Goal: Check status: Check status

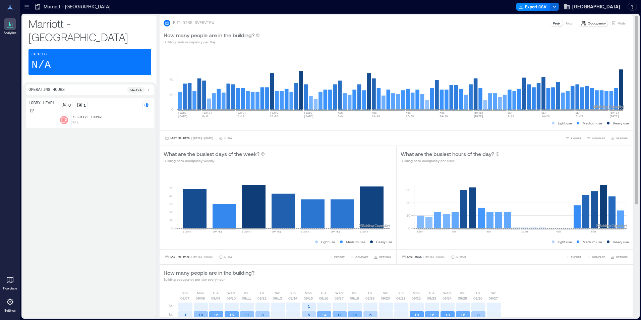
click at [618, 20] on p "Visits" at bounding box center [622, 22] width 8 height 5
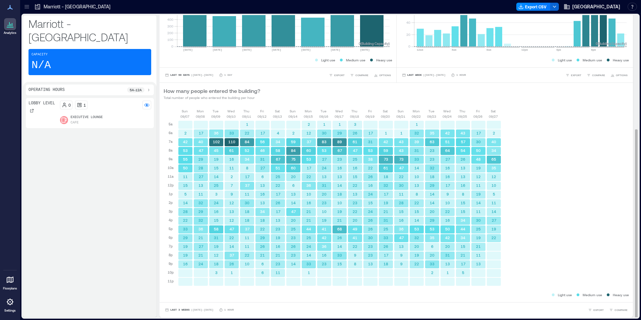
scroll to position [1, 0]
click at [173, 310] on button "Last 3 Weeks | [DATE] - [DATE]" at bounding box center [189, 309] width 51 height 7
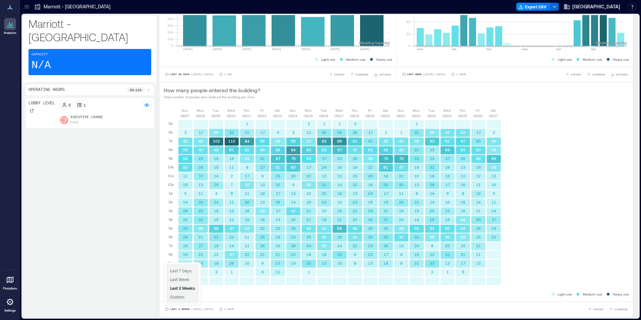
click at [179, 297] on span "Custom" at bounding box center [177, 296] width 14 height 5
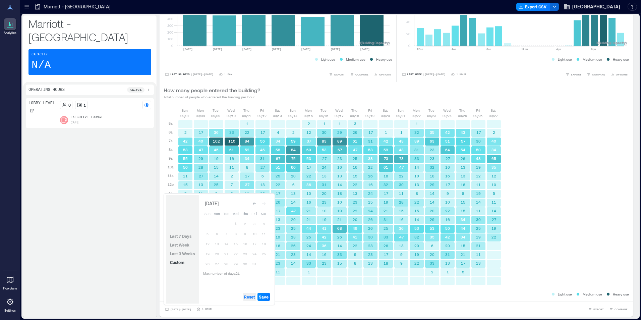
click at [249, 297] on span "Reset" at bounding box center [249, 296] width 11 height 5
click at [253, 203] on icon "Go to previous month" at bounding box center [254, 203] width 4 height 4
click at [227, 263] on button "30" at bounding box center [226, 263] width 9 height 9
click at [263, 204] on icon "Go to next month" at bounding box center [264, 203] width 4 height 4
click at [236, 221] on button "1" at bounding box center [235, 223] width 9 height 9
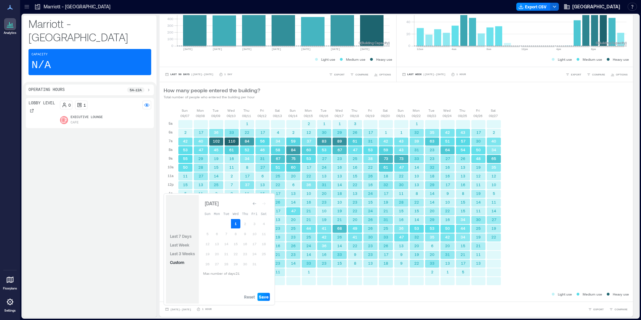
click at [262, 297] on span "Save" at bounding box center [264, 296] width 10 height 5
